Goal: Information Seeking & Learning: Learn about a topic

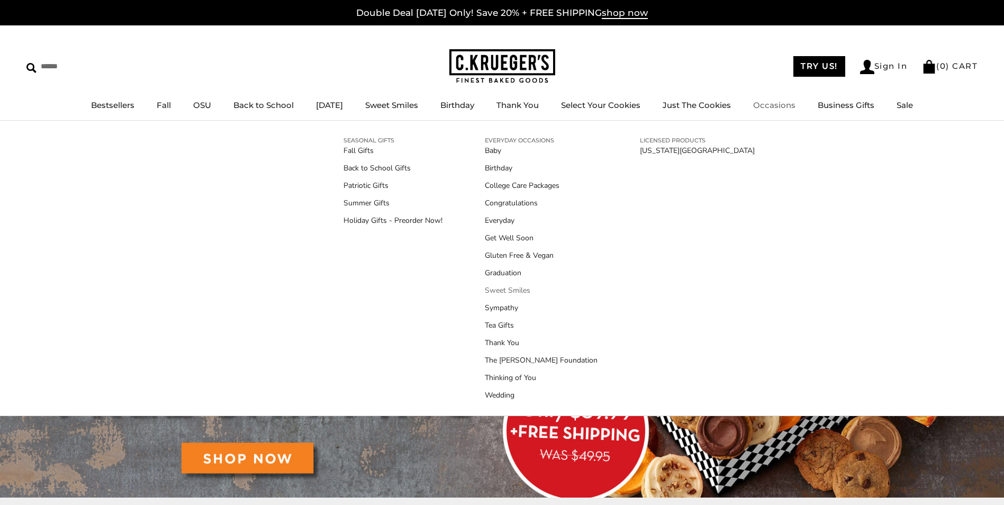
click at [500, 291] on link "Sweet Smiles" at bounding box center [541, 290] width 113 height 11
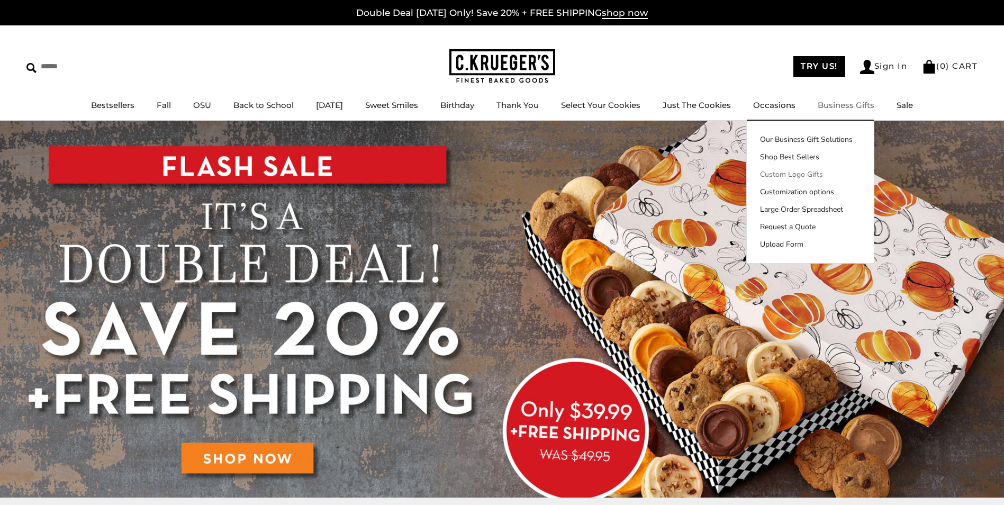
click at [872, 173] on link "Custom Logo Gifts" at bounding box center [810, 174] width 127 height 11
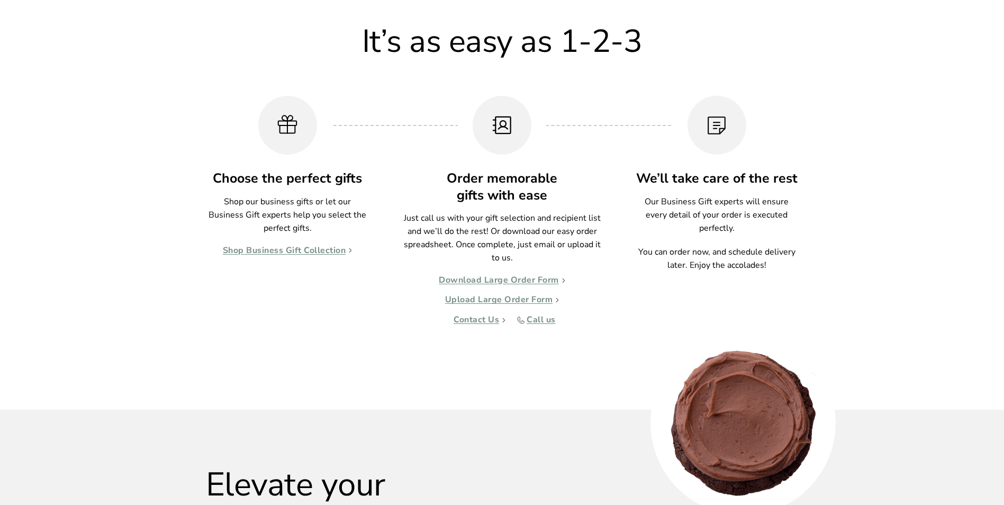
scroll to position [1092, 0]
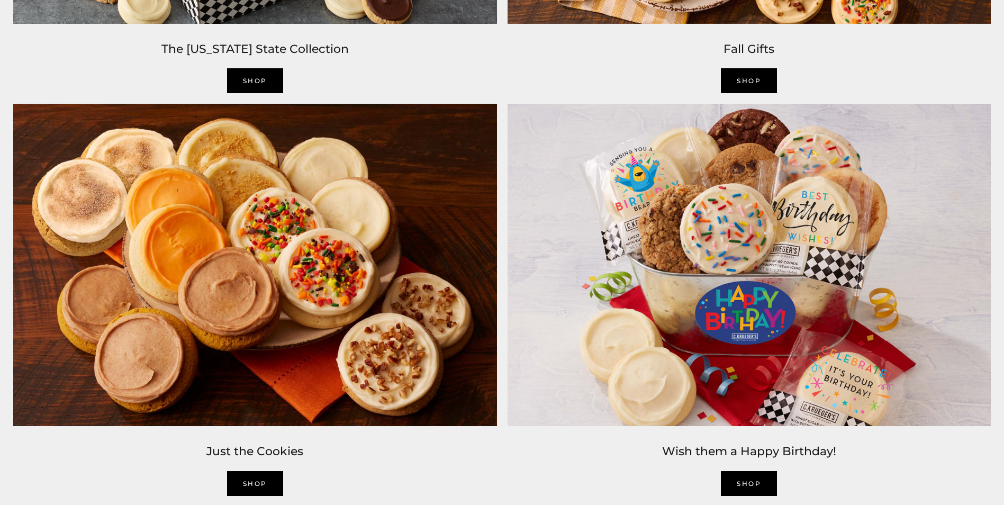
scroll to position [1323, 0]
